Goal: Information Seeking & Learning: Learn about a topic

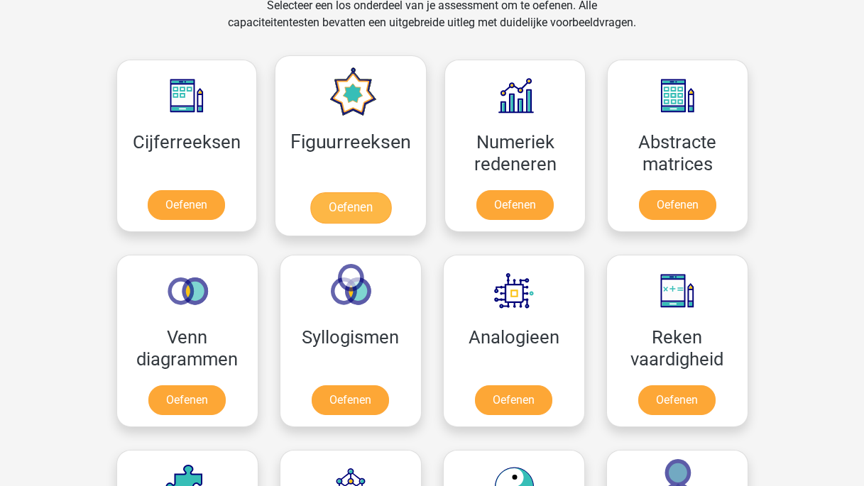
scroll to position [607, 0]
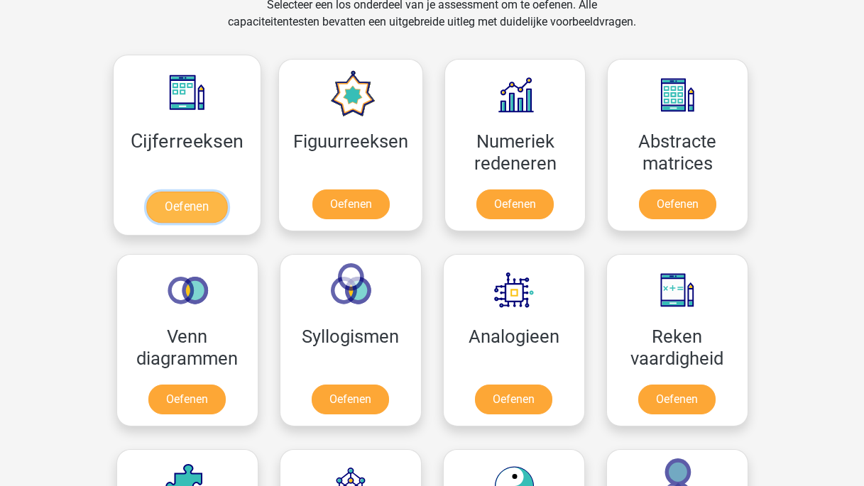
click at [204, 206] on link "Oefenen" at bounding box center [186, 207] width 81 height 31
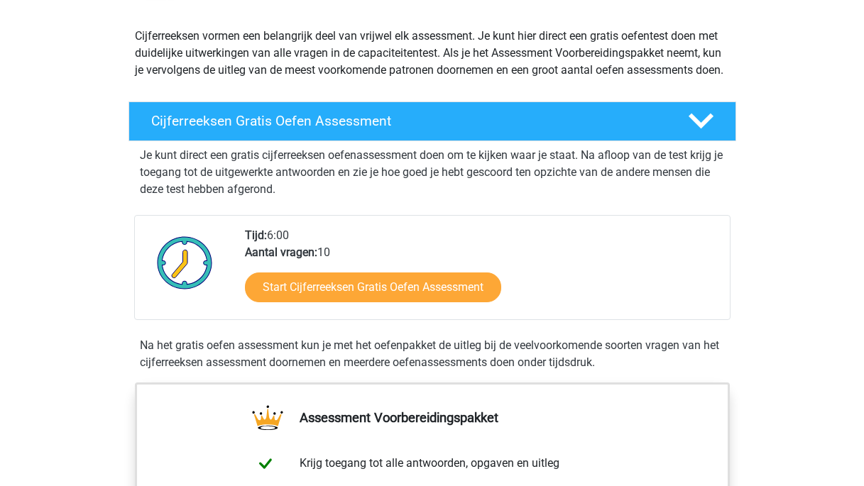
scroll to position [236, 0]
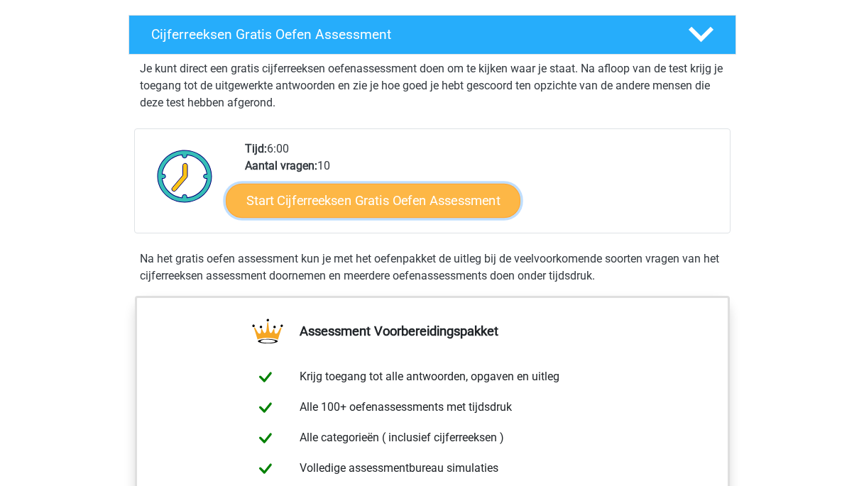
click at [446, 217] on link "Start Cijferreeksen Gratis Oefen Assessment" at bounding box center [373, 200] width 295 height 34
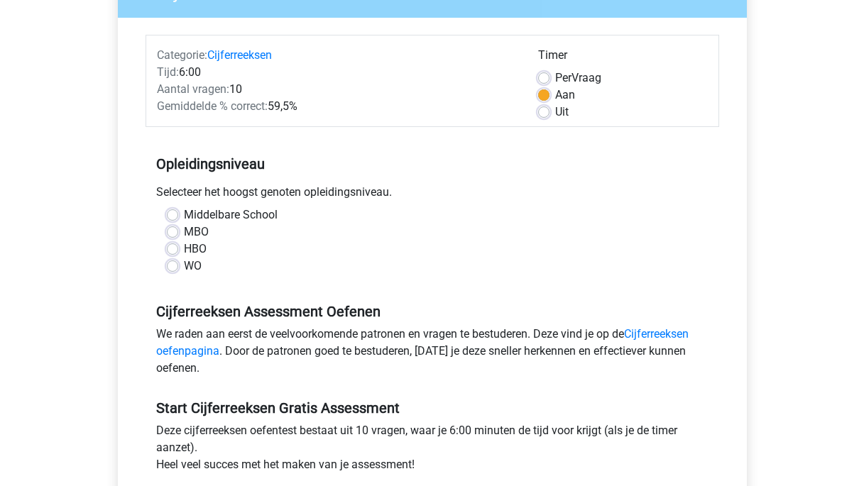
scroll to position [160, 0]
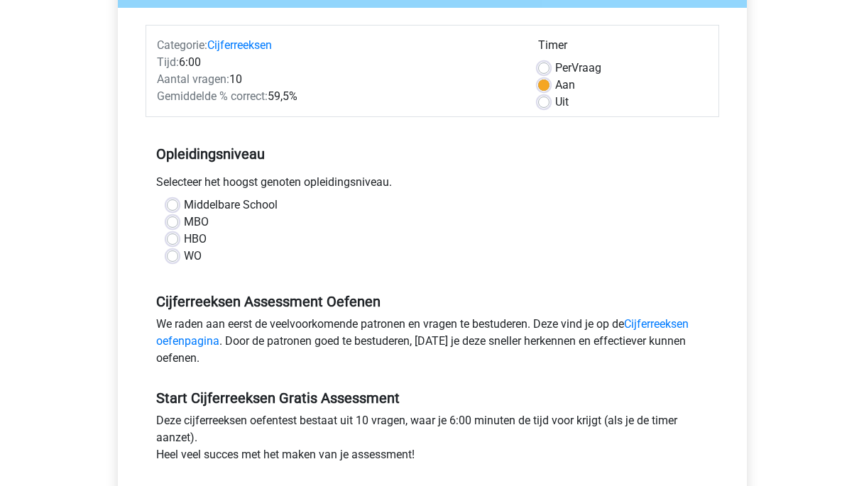
click at [184, 224] on label "MBO" at bounding box center [196, 222] width 25 height 17
click at [170, 224] on input "MBO" at bounding box center [172, 221] width 11 height 14
radio input "true"
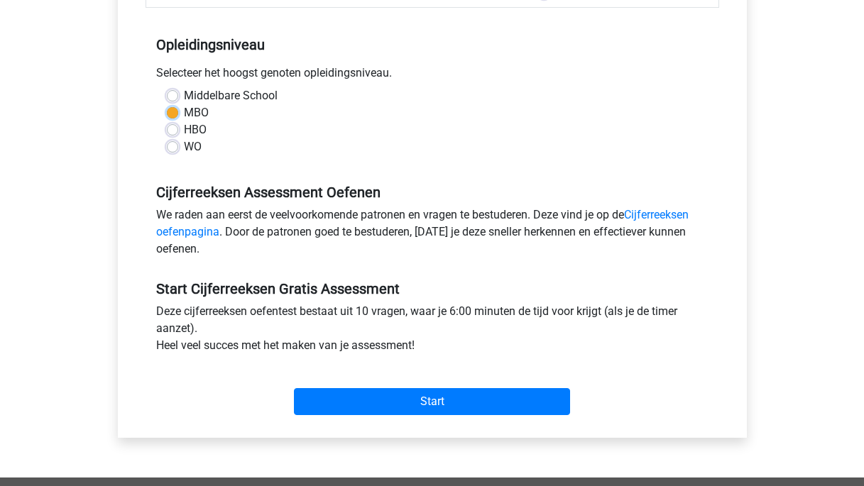
scroll to position [301, 0]
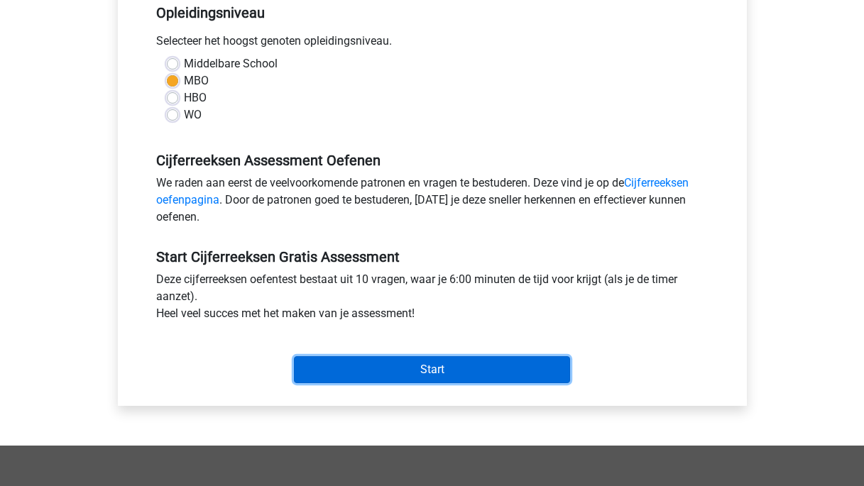
click at [395, 361] on input "Start" at bounding box center [432, 369] width 276 height 27
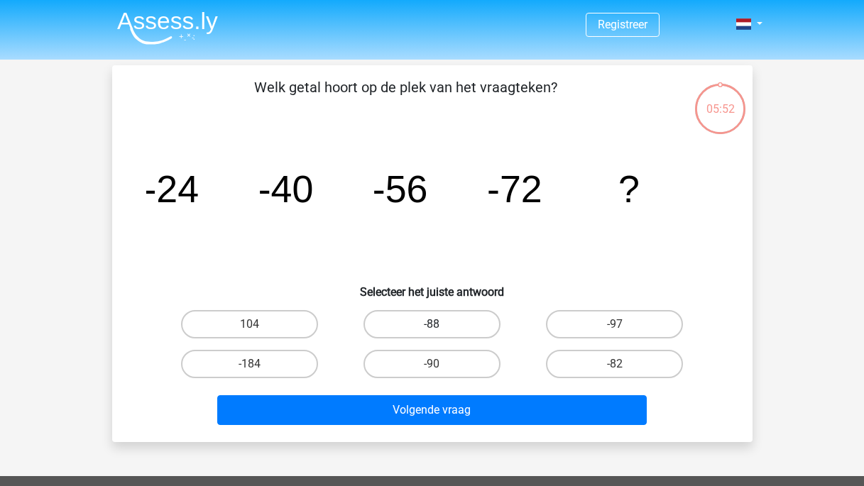
click at [428, 329] on label "-88" at bounding box center [432, 324] width 137 height 28
click at [432, 329] on input "-88" at bounding box center [436, 329] width 9 height 9
radio input "true"
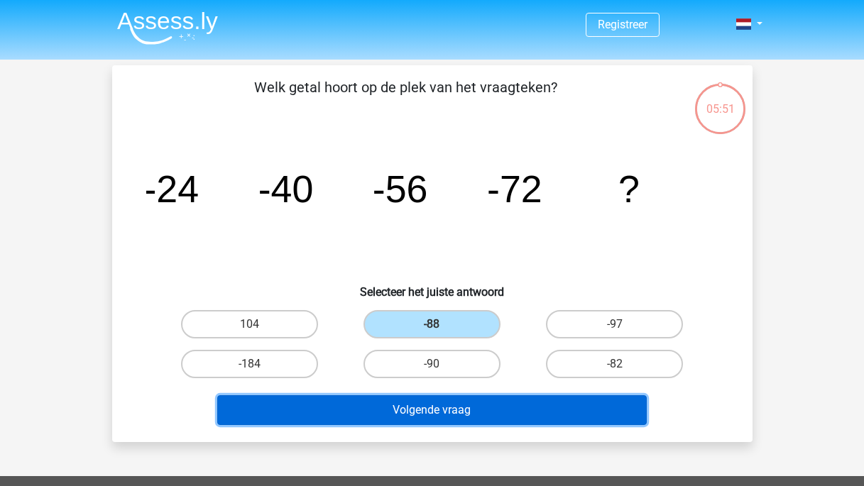
click at [427, 415] on button "Volgende vraag" at bounding box center [432, 411] width 430 height 30
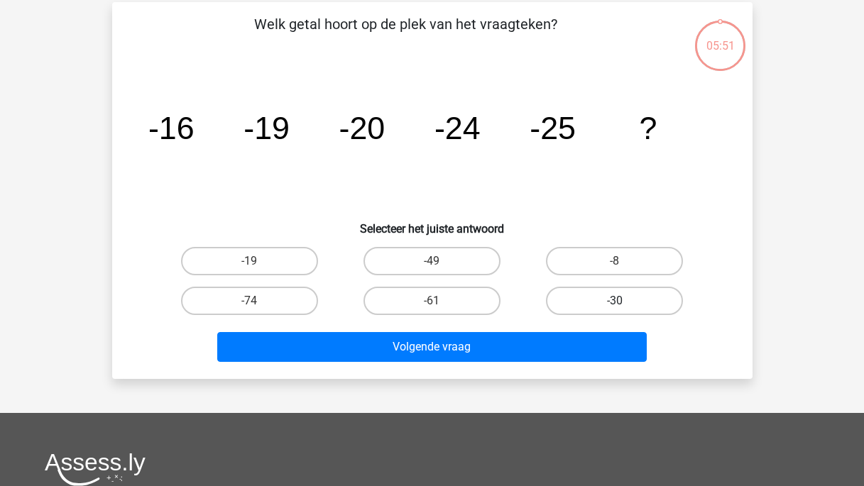
scroll to position [65, 0]
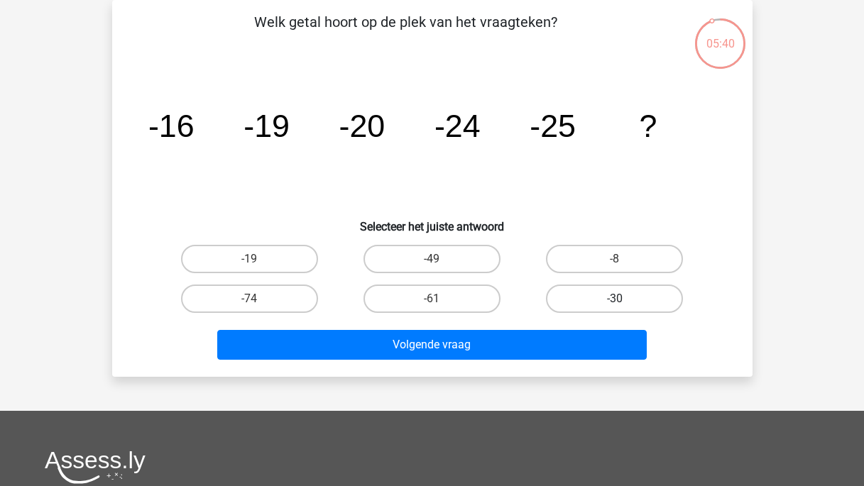
click at [594, 302] on label "-30" at bounding box center [614, 299] width 137 height 28
click at [615, 302] on input "-30" at bounding box center [619, 303] width 9 height 9
radio input "true"
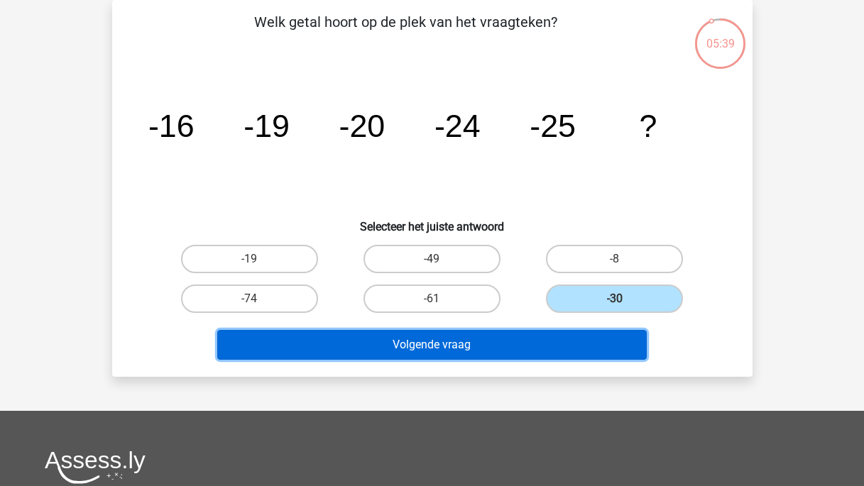
click at [532, 340] on button "Volgende vraag" at bounding box center [432, 345] width 430 height 30
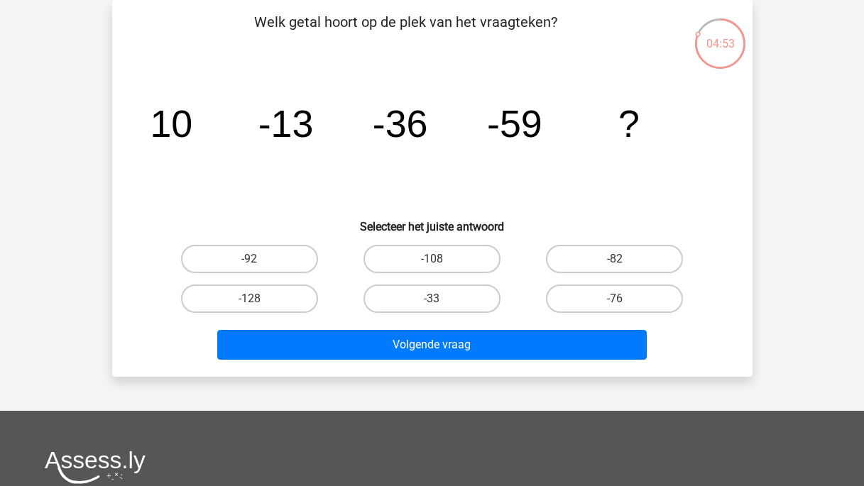
click at [435, 259] on input "-108" at bounding box center [436, 263] width 9 height 9
radio input "true"
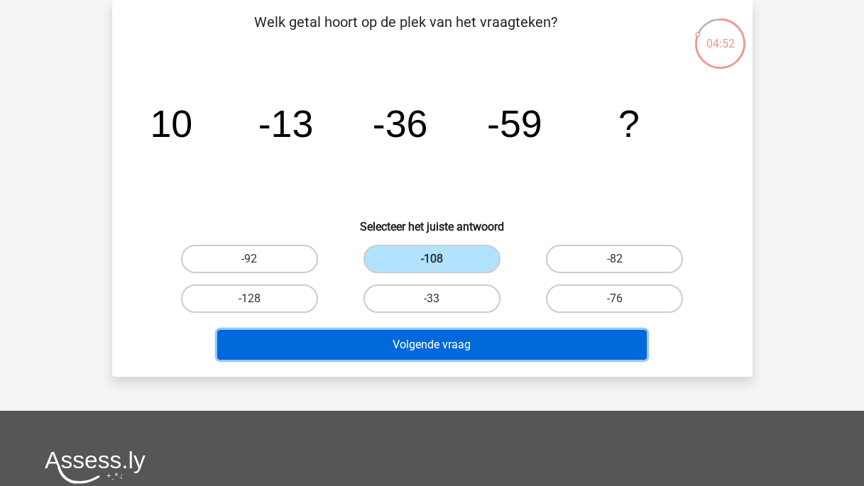
click at [446, 342] on button "Volgende vraag" at bounding box center [432, 345] width 430 height 30
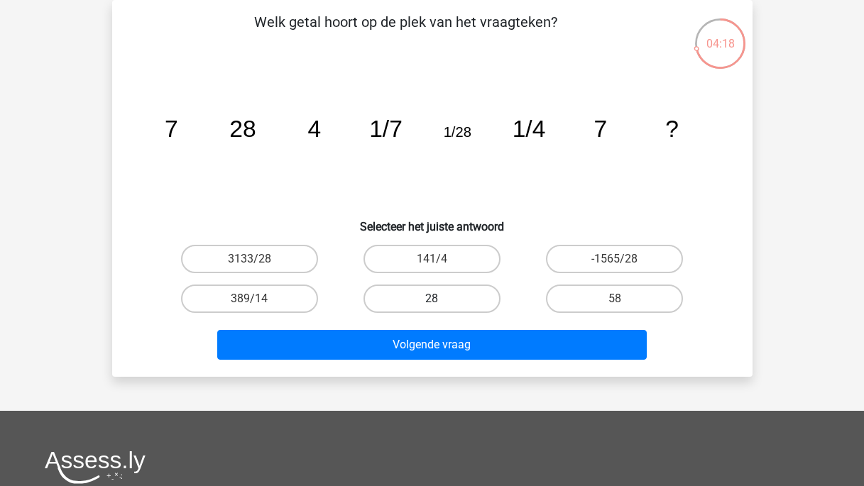
click at [415, 296] on label "28" at bounding box center [432, 299] width 137 height 28
click at [432, 299] on input "28" at bounding box center [436, 303] width 9 height 9
radio input "true"
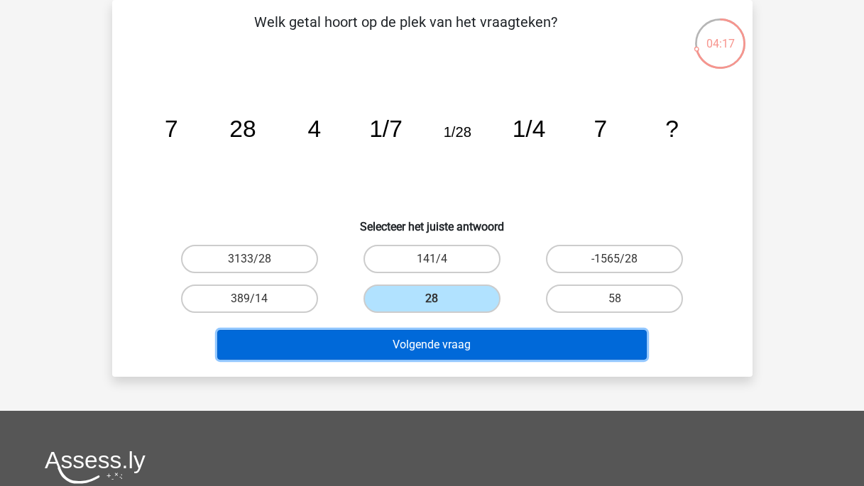
click at [425, 341] on button "Volgende vraag" at bounding box center [432, 345] width 430 height 30
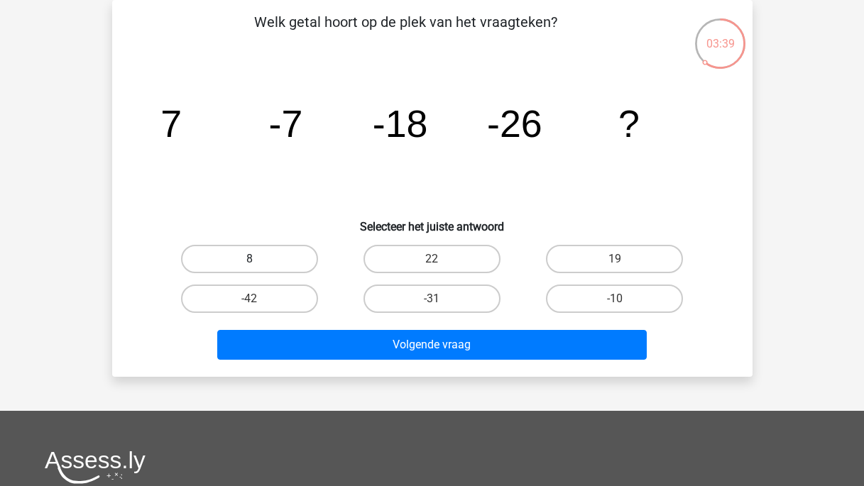
click at [253, 257] on label "8" at bounding box center [249, 259] width 137 height 28
click at [253, 259] on input "8" at bounding box center [253, 263] width 9 height 9
radio input "true"
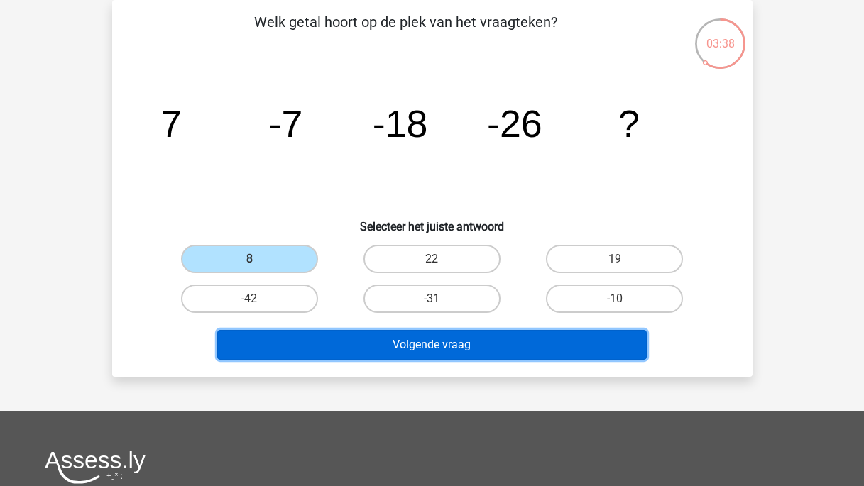
click at [339, 339] on button "Volgende vraag" at bounding box center [432, 345] width 430 height 30
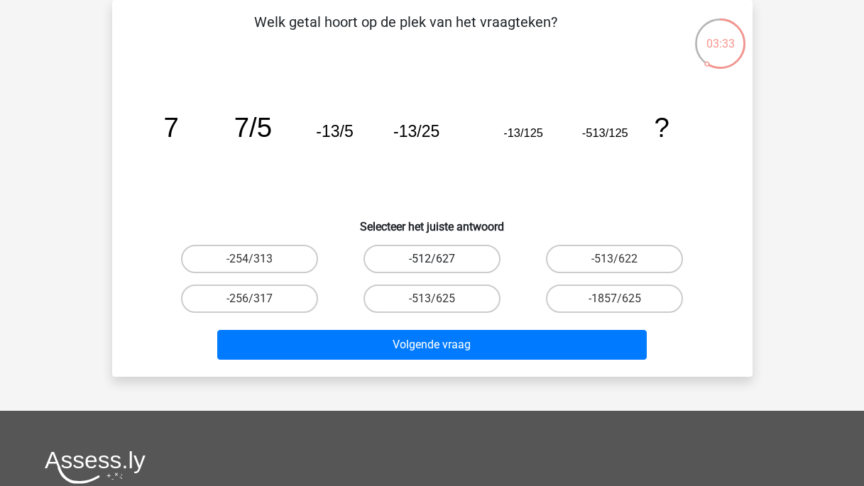
click at [452, 252] on label "-512/627" at bounding box center [432, 259] width 137 height 28
click at [441, 259] on input "-512/627" at bounding box center [436, 263] width 9 height 9
radio input "true"
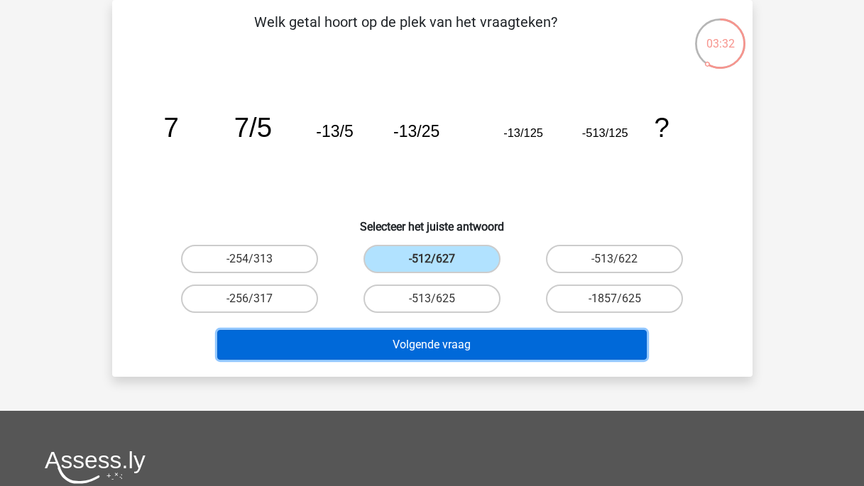
click at [437, 336] on button "Volgende vraag" at bounding box center [432, 345] width 430 height 30
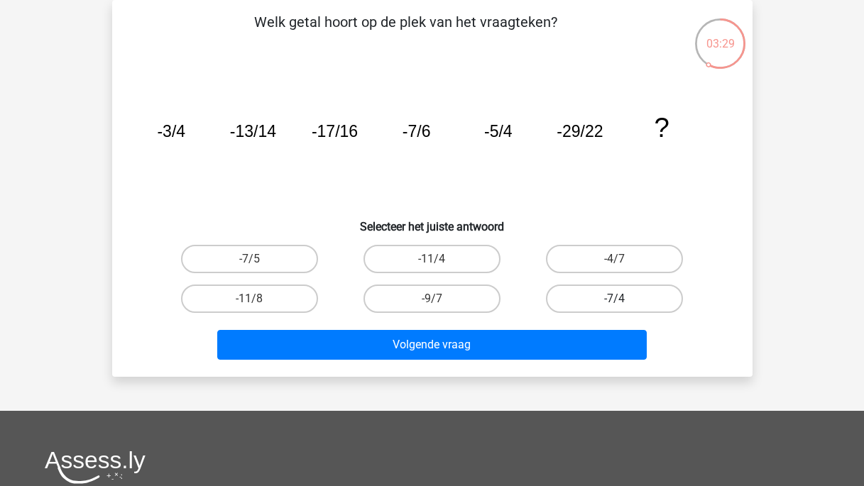
click at [654, 303] on label "-7/4" at bounding box center [614, 299] width 137 height 28
click at [624, 303] on input "-7/4" at bounding box center [619, 303] width 9 height 9
radio input "true"
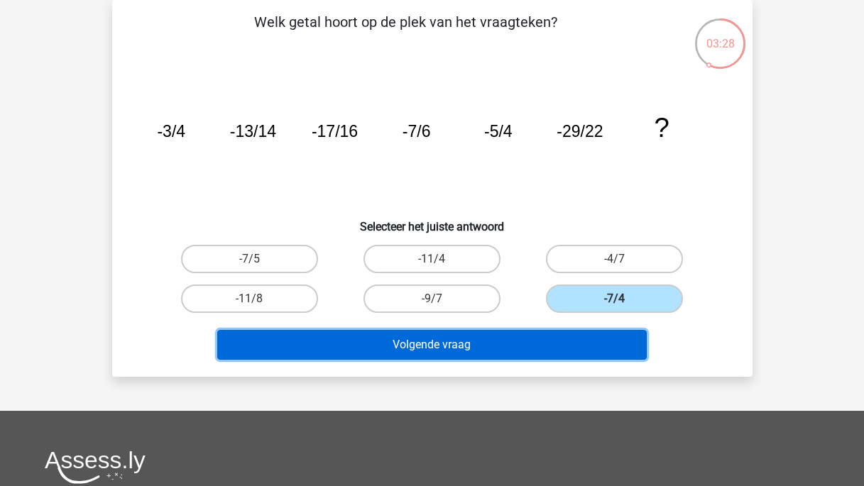
click at [561, 356] on button "Volgende vraag" at bounding box center [432, 345] width 430 height 30
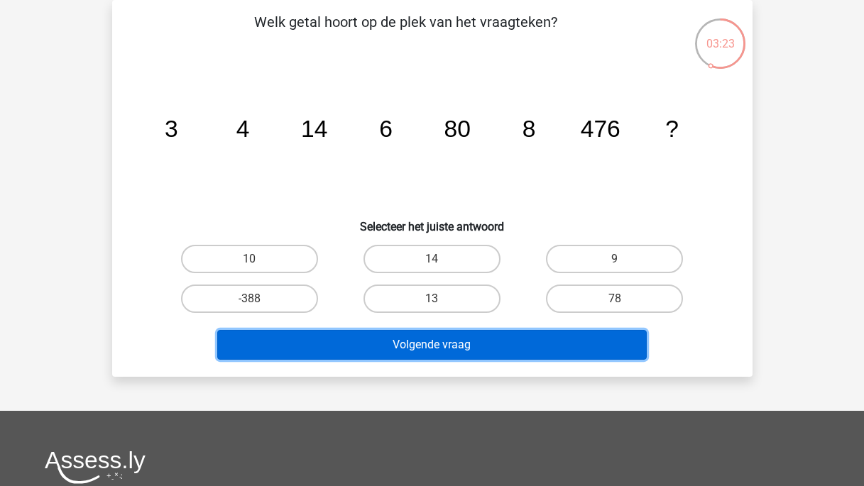
click at [435, 350] on button "Volgende vraag" at bounding box center [432, 345] width 430 height 30
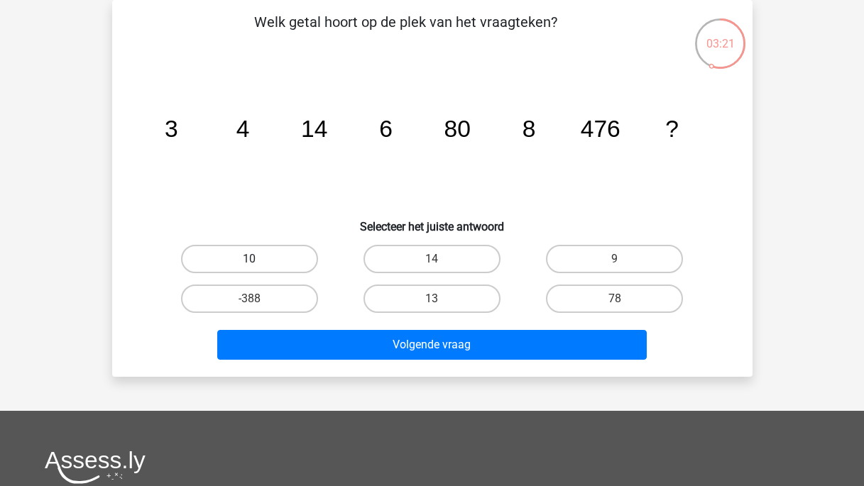
click at [293, 258] on label "10" at bounding box center [249, 259] width 137 height 28
click at [258, 259] on input "10" at bounding box center [253, 263] width 9 height 9
radio input "true"
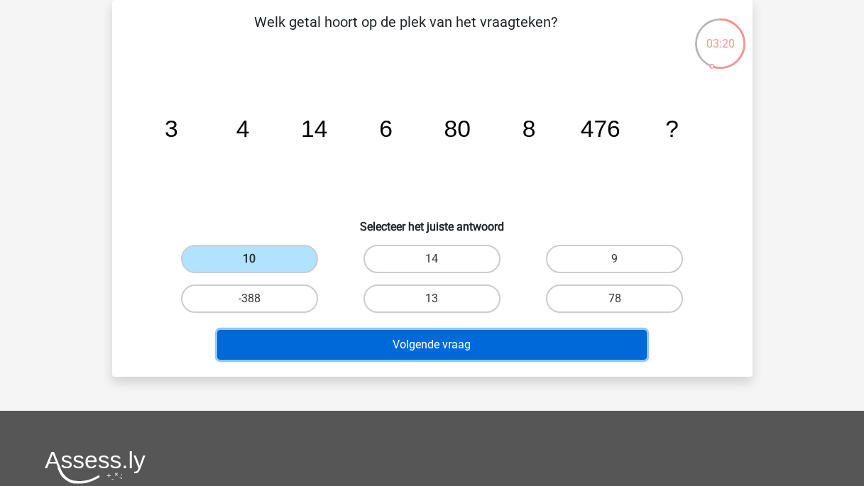
click at [367, 337] on button "Volgende vraag" at bounding box center [432, 345] width 430 height 30
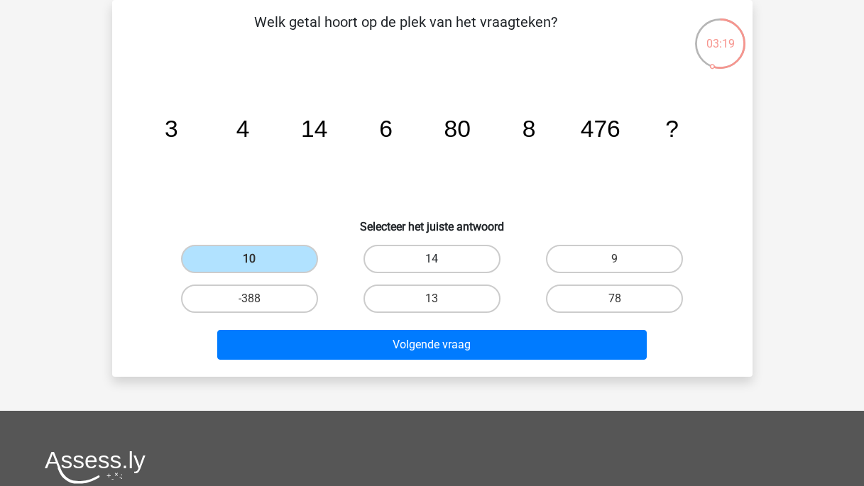
click at [382, 265] on label "14" at bounding box center [432, 259] width 137 height 28
click at [432, 265] on input "14" at bounding box center [436, 263] width 9 height 9
radio input "true"
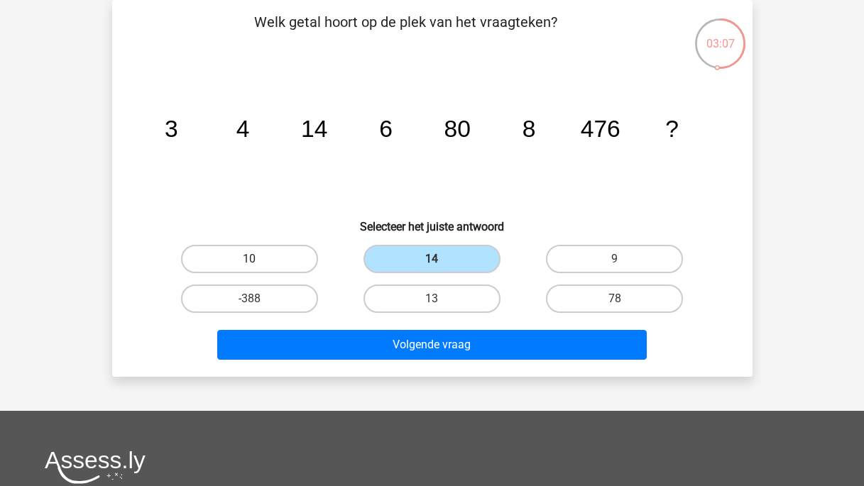
click at [266, 258] on label "10" at bounding box center [249, 259] width 137 height 28
click at [258, 259] on input "10" at bounding box center [253, 263] width 9 height 9
radio input "true"
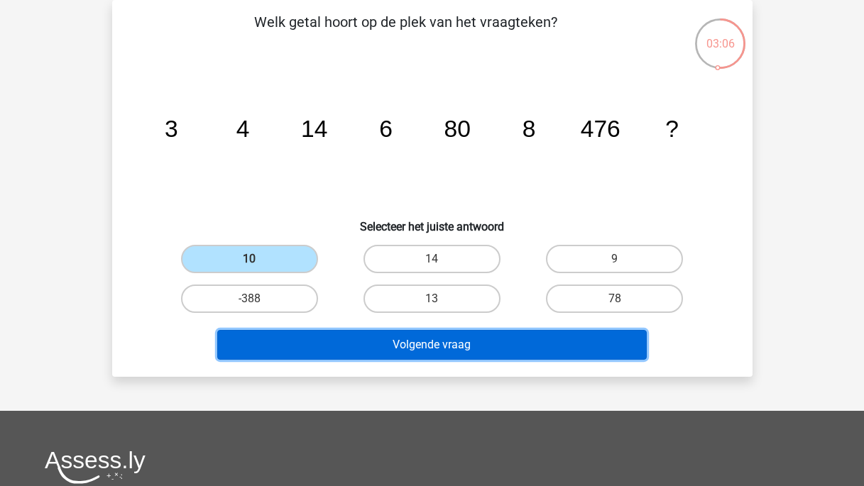
click at [338, 342] on button "Volgende vraag" at bounding box center [432, 345] width 430 height 30
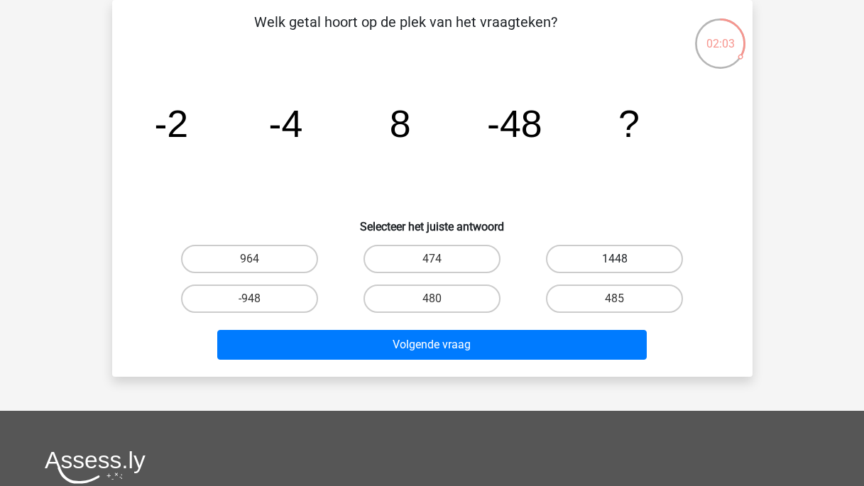
click at [582, 260] on label "1448" at bounding box center [614, 259] width 137 height 28
click at [615, 260] on input "1448" at bounding box center [619, 263] width 9 height 9
radio input "true"
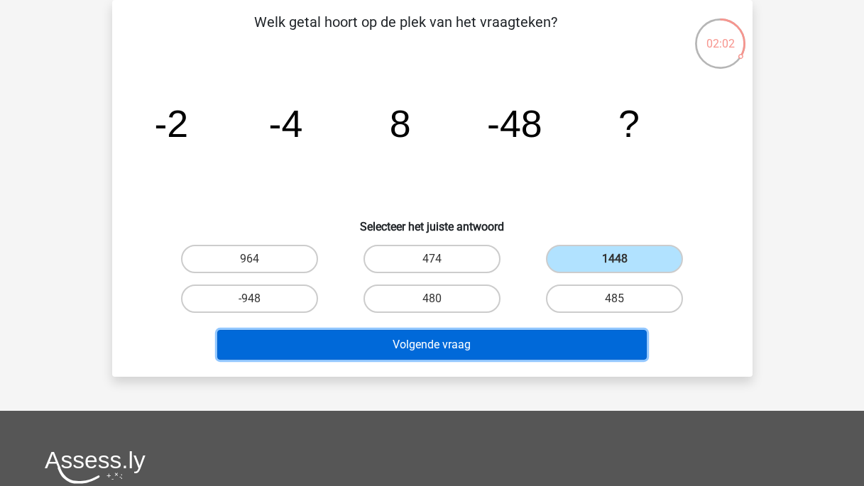
click at [517, 340] on button "Volgende vraag" at bounding box center [432, 345] width 430 height 30
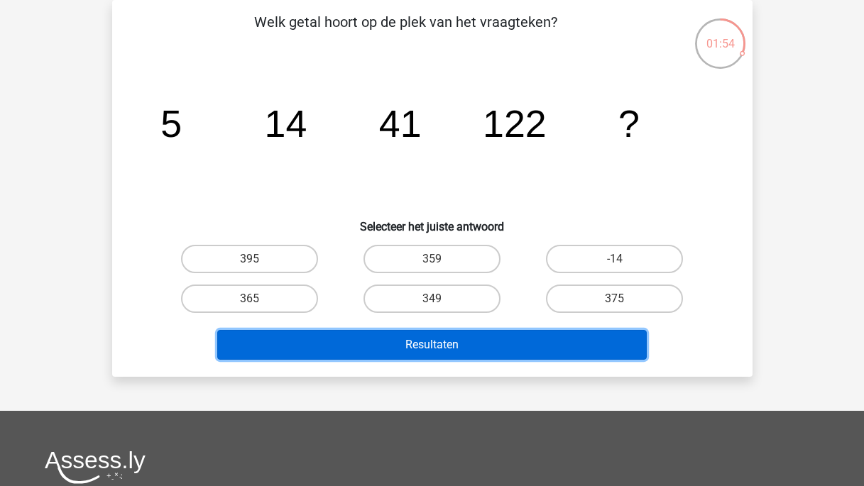
click at [406, 344] on button "Resultaten" at bounding box center [432, 345] width 430 height 30
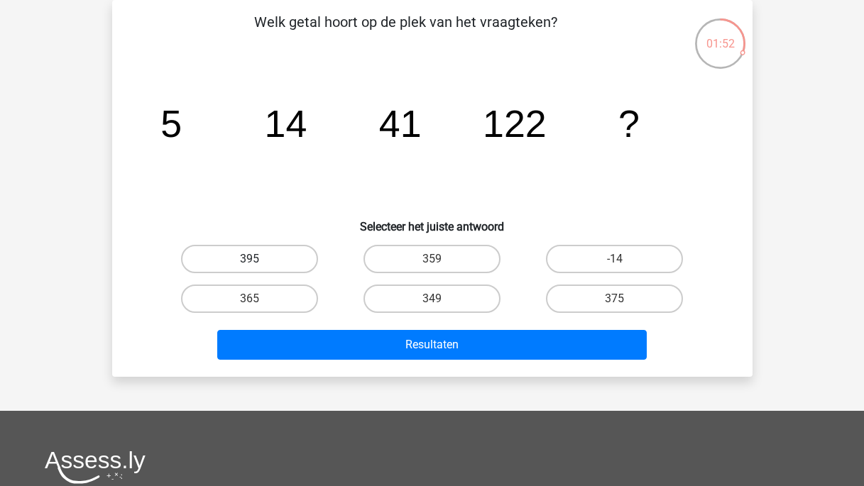
click at [237, 268] on label "395" at bounding box center [249, 259] width 137 height 28
click at [249, 268] on input "395" at bounding box center [253, 263] width 9 height 9
radio input "true"
click at [594, 254] on label "-14" at bounding box center [614, 259] width 137 height 28
click at [615, 259] on input "-14" at bounding box center [619, 263] width 9 height 9
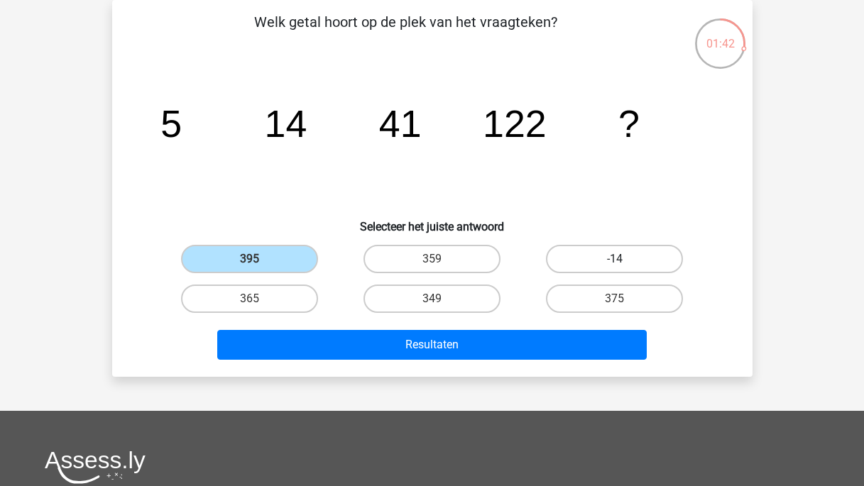
radio input "true"
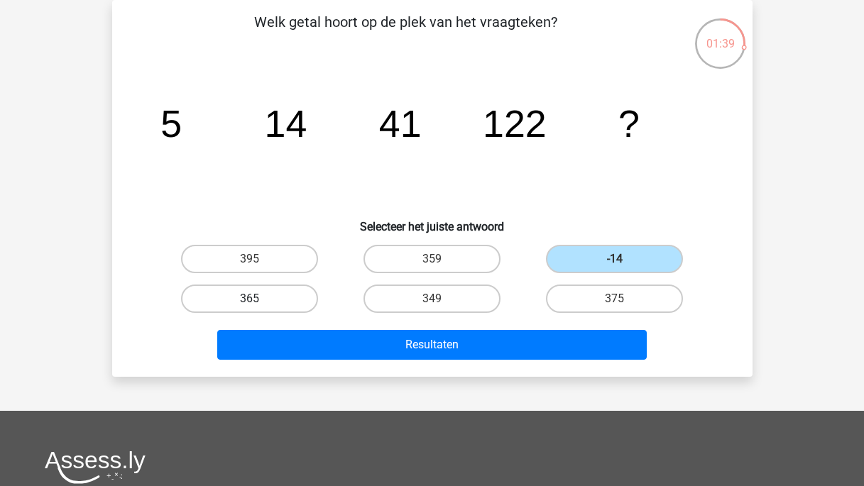
click at [295, 305] on label "365" at bounding box center [249, 299] width 137 height 28
click at [258, 305] on input "365" at bounding box center [253, 303] width 9 height 9
radio input "true"
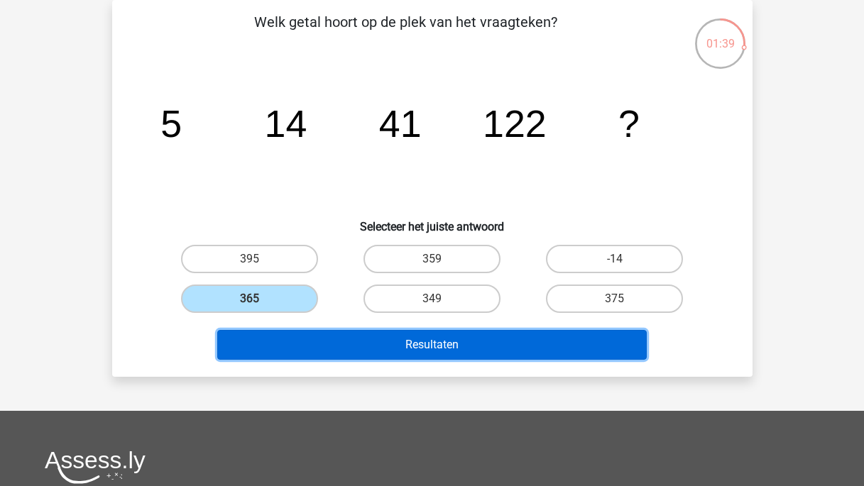
click at [347, 346] on button "Resultaten" at bounding box center [432, 345] width 430 height 30
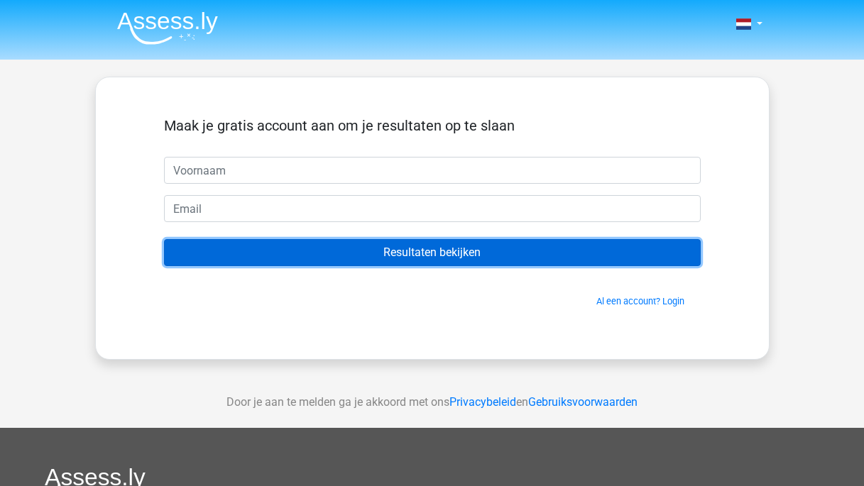
click at [433, 255] on input "Resultaten bekijken" at bounding box center [432, 252] width 537 height 27
